Goal: Information Seeking & Learning: Understand process/instructions

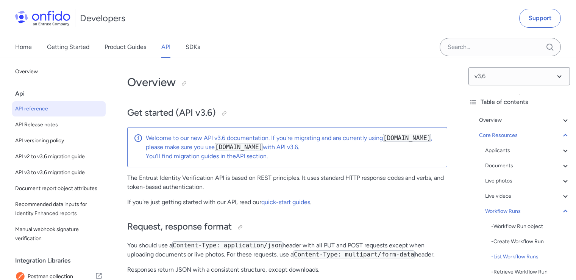
select select "http"
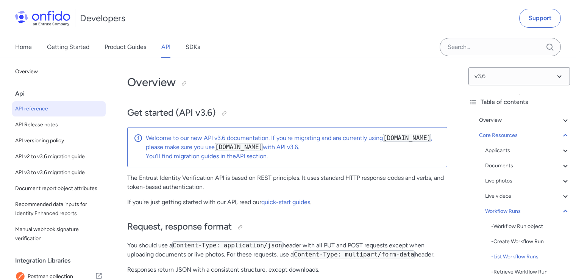
select select "http"
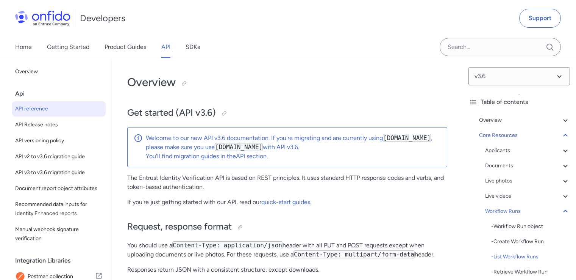
select select "http"
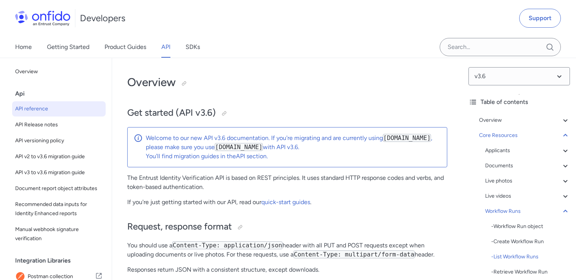
select select "http"
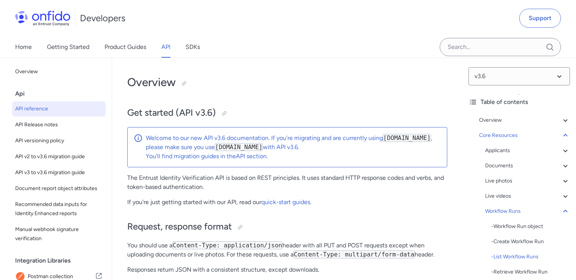
select select "http"
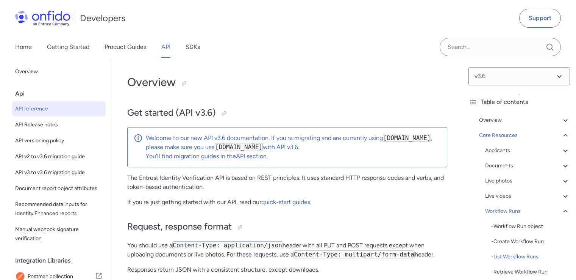
select select "http"
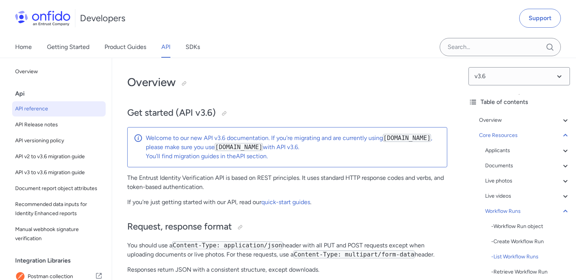
select select "http"
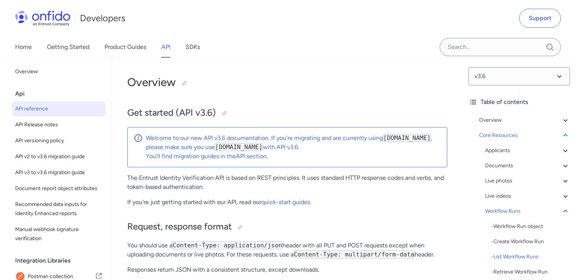
select select "http"
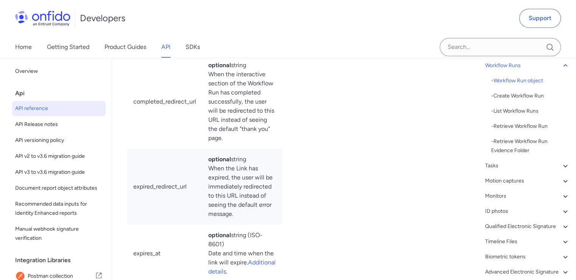
scroll to position [20757, 0]
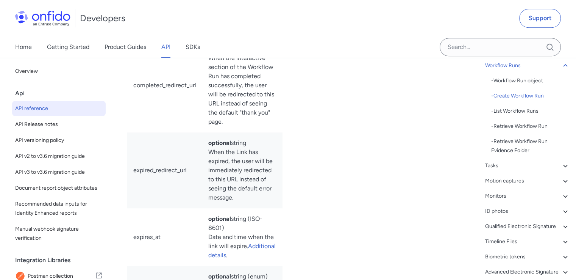
copy div "/v3.6/workflow_runs/"
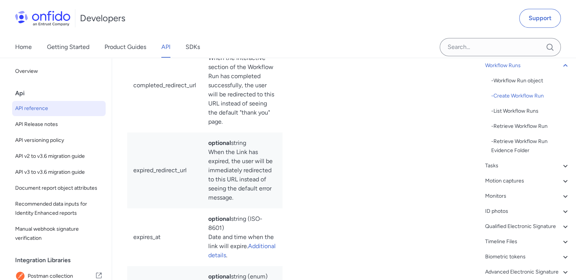
copy span "workflow_id"
copy span "applicant_id"
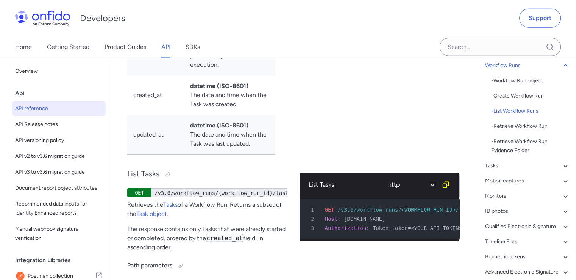
scroll to position [22349, 0]
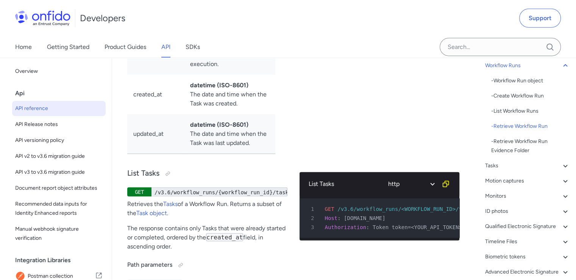
copy div "/v3.6/workflow_runs/{workflow_run_id}"
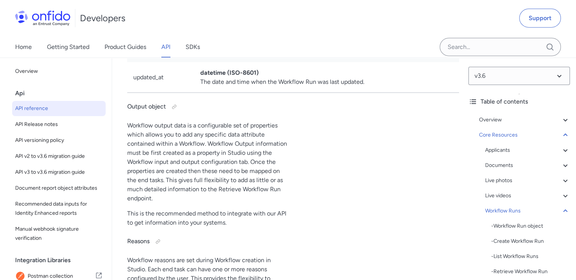
scroll to position [19155, 0]
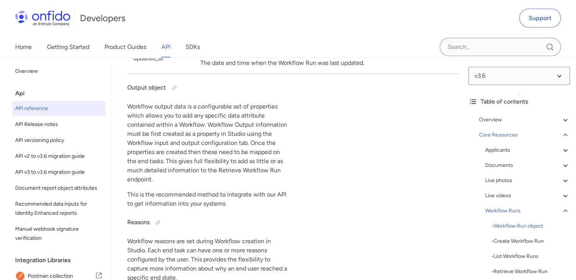
drag, startPoint x: 129, startPoint y: 86, endPoint x: 176, endPoint y: 85, distance: 47.0
copy h3 "Workflow Run"
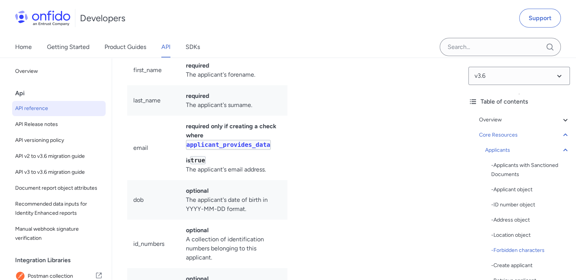
scroll to position [10504, 0]
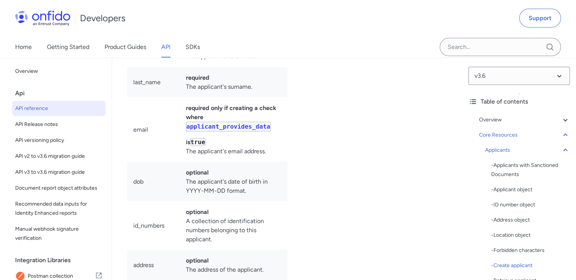
copy div "/v3.6/applicants/"
drag, startPoint x: 368, startPoint y: 138, endPoint x: 403, endPoint y: 138, distance: 34.9
copy span "Token token="
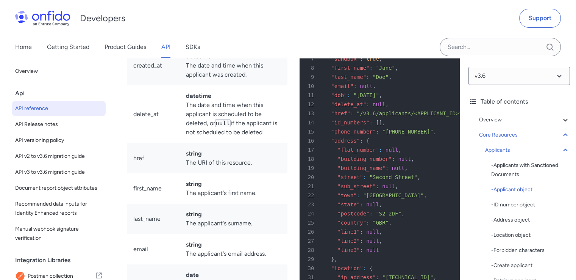
scroll to position [8600, 0]
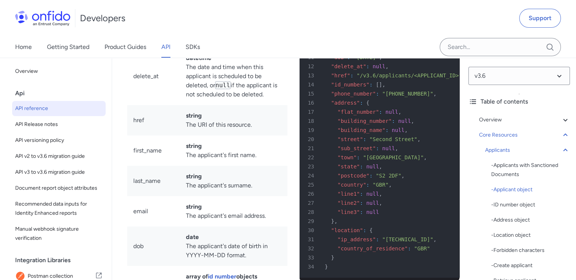
click at [146, 47] on td "created_at" at bounding box center [153, 27] width 53 height 39
copy td "created_at"
click at [143, 105] on td "delete_at" at bounding box center [153, 76] width 53 height 58
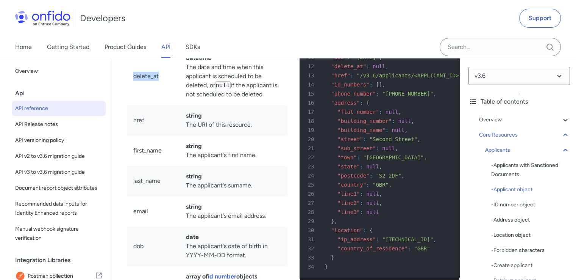
copy td "delete_at"
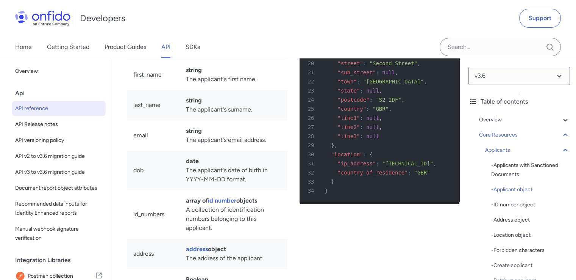
scroll to position [8714, 0]
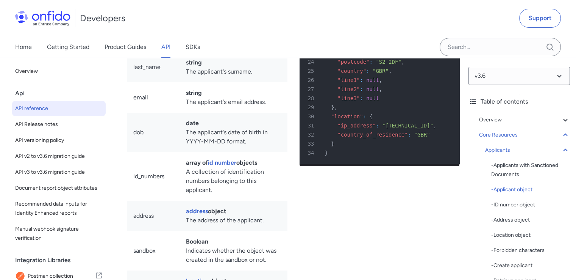
click at [139, 22] on td "href" at bounding box center [153, 6] width 53 height 30
copy td "href"
click at [149, 52] on td "first_name" at bounding box center [153, 37] width 53 height 30
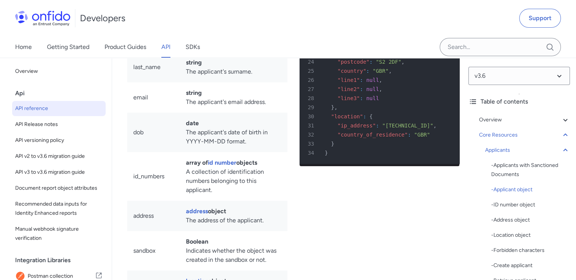
copy td "first_name"
click at [139, 82] on td "last_name" at bounding box center [153, 67] width 53 height 30
copy td "last_name"
click at [141, 113] on td "email" at bounding box center [153, 97] width 53 height 30
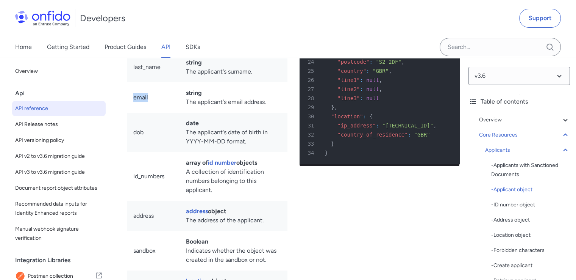
click at [141, 113] on td "email" at bounding box center [153, 97] width 53 height 30
copy td "email"
click at [138, 152] on td "dob" at bounding box center [153, 132] width 53 height 39
copy td "dob"
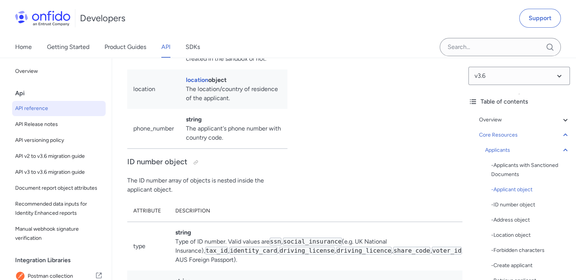
scroll to position [8941, 0]
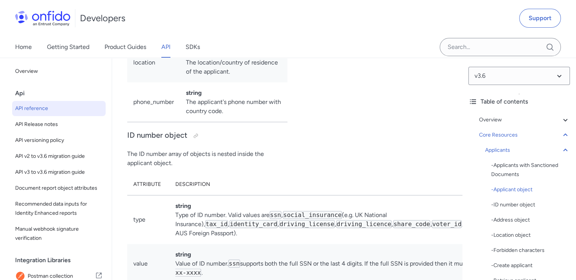
click at [153, 122] on td "phone_number" at bounding box center [153, 102] width 53 height 40
copy td "phone_number"
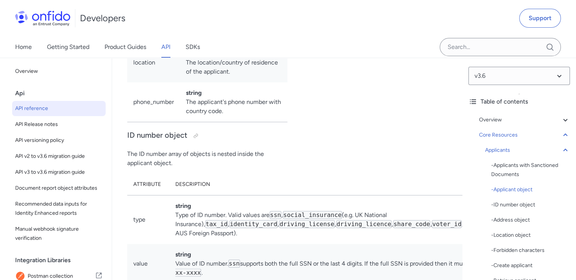
copy td "address"
click at [140, 82] on td "location" at bounding box center [153, 62] width 53 height 39
copy td "location"
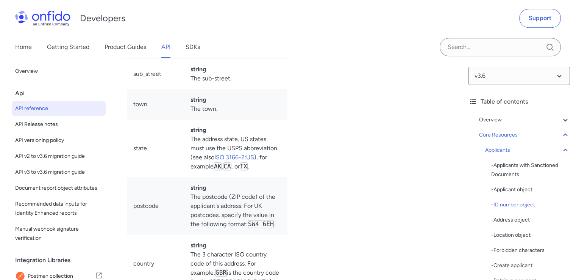
scroll to position [9462, 0]
copy td "flat_number"
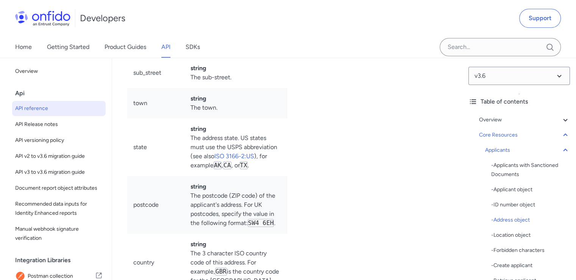
copy td "building_number"
copy td "building_name"
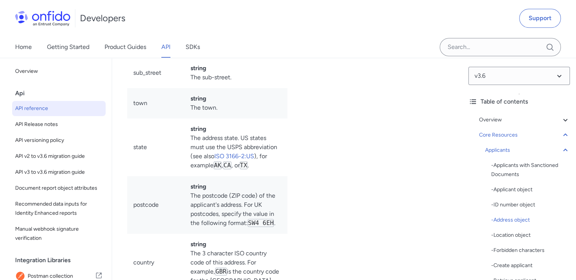
click at [138, 58] on td "street" at bounding box center [155, 29] width 57 height 58
copy td "street"
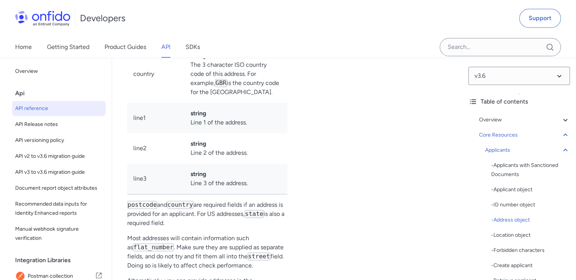
scroll to position [9651, 0]
copy td "sub_street"
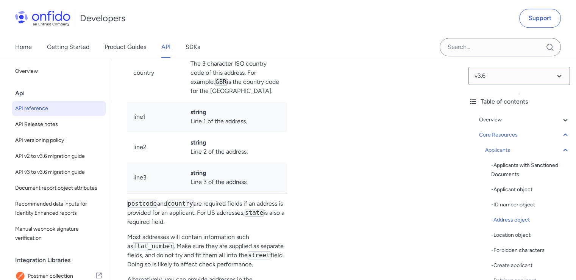
copy td "town"
copy td "state"
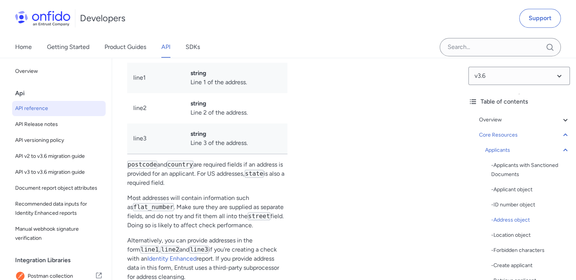
scroll to position [9765, 0]
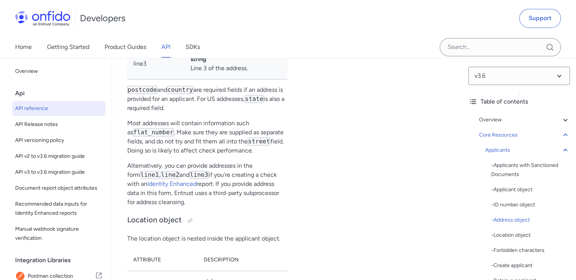
copy td "postcode"
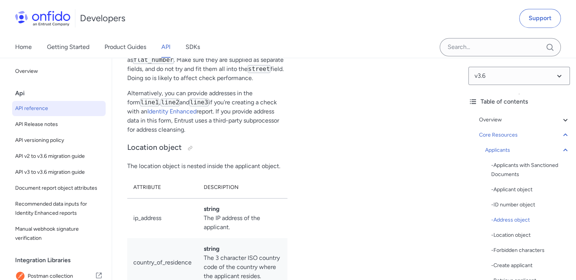
scroll to position [9841, 0]
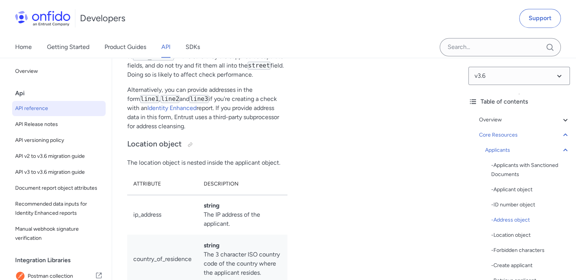
copy td "country"
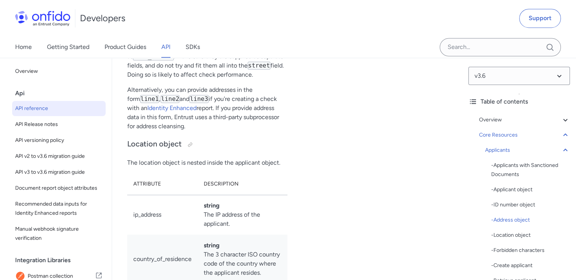
copy td "line1"
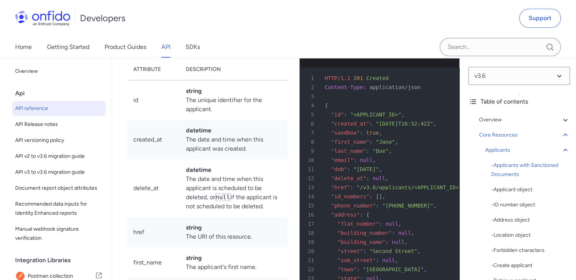
scroll to position [8401, 0]
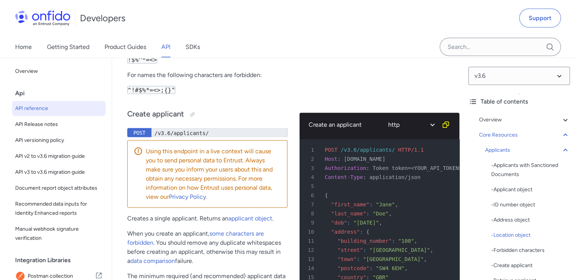
copy td "country_of_residence"
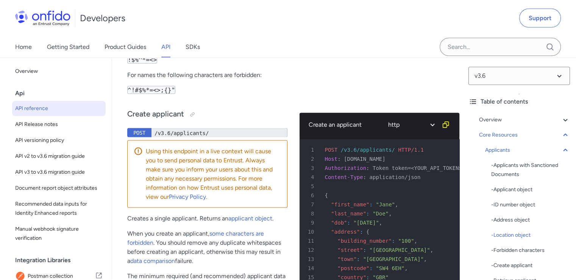
copy td "ip_address"
copy td "country_of_residence"
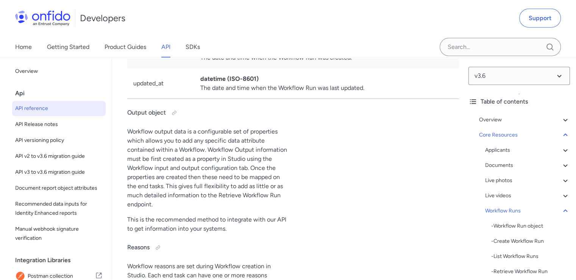
scroll to position [19168, 0]
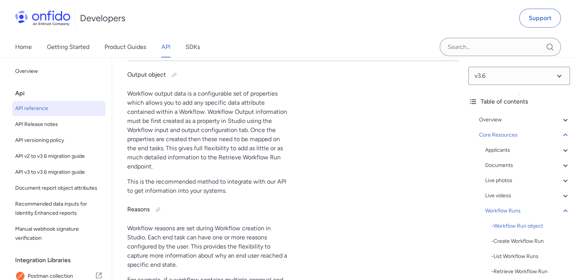
copy td "applicant_id"
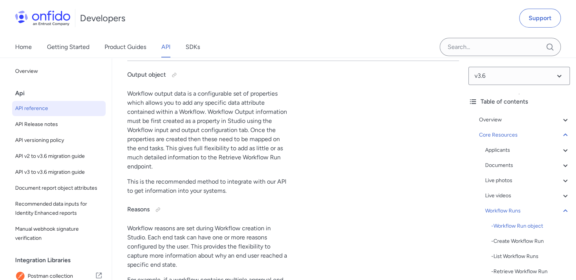
copy td "workflow_id"
copy td "workflow_version_id"
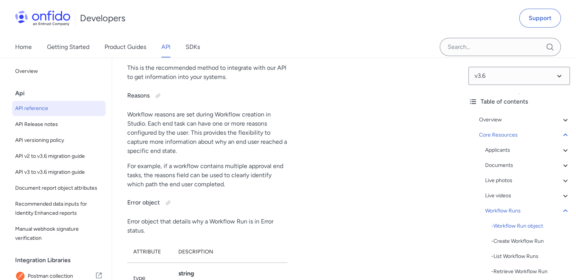
scroll to position [19282, 0]
copy td "dashboard_url"
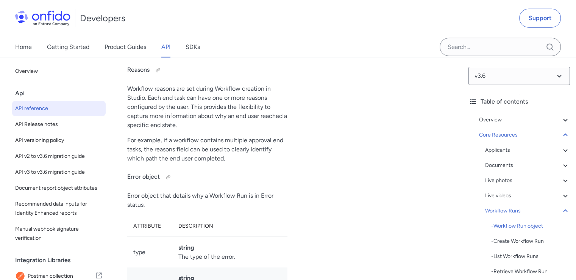
scroll to position [19320, 0]
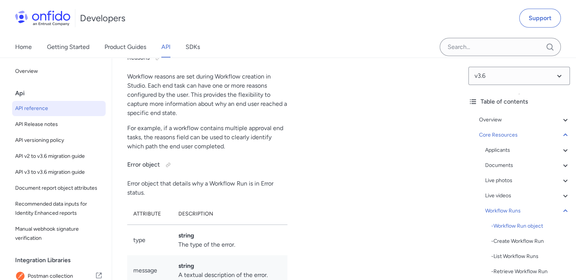
copy td "status"
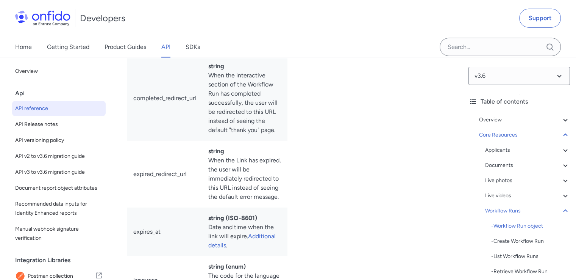
scroll to position [19699, 0]
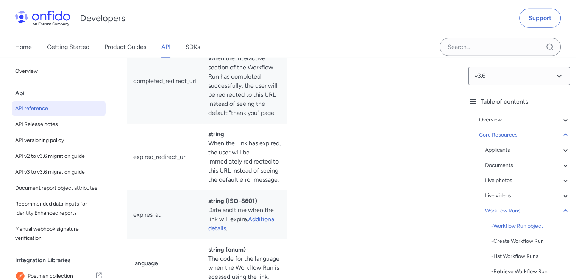
copy td "sdk_token"
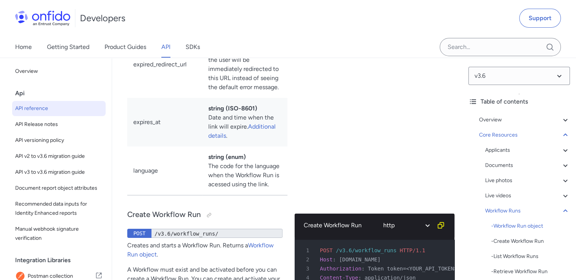
scroll to position [19774, 0]
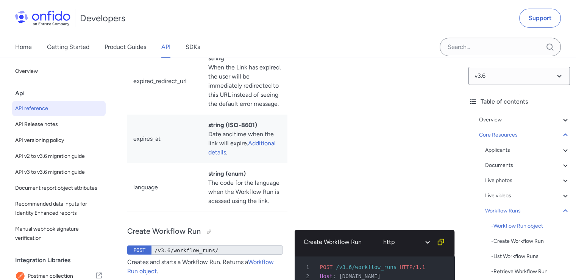
copy td "link"
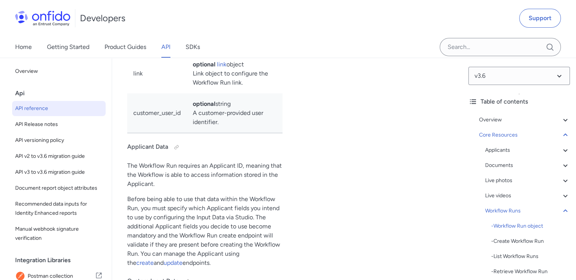
scroll to position [20386, 0]
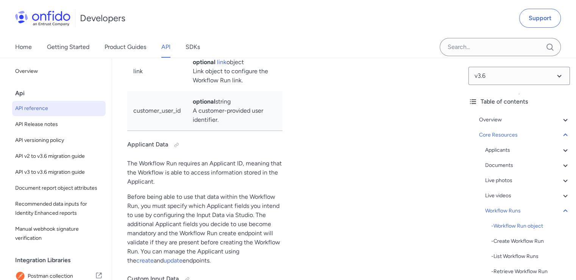
copy td "url"
